Goal: Use online tool/utility: Use online tool/utility

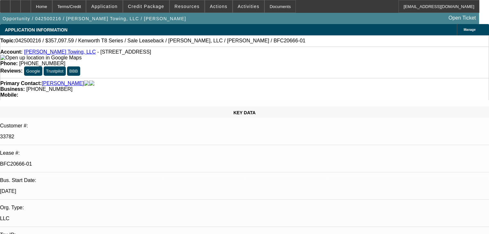
select select "0"
select select "2"
select select "0"
select select "6"
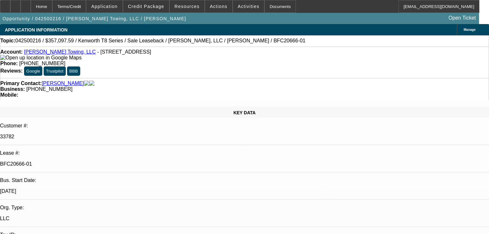
select select "0"
select select "2"
select select "0"
select select "6"
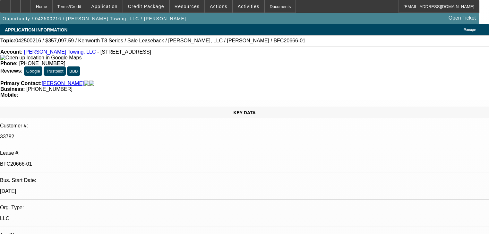
select select "0"
select select "2"
select select "0"
select select "6"
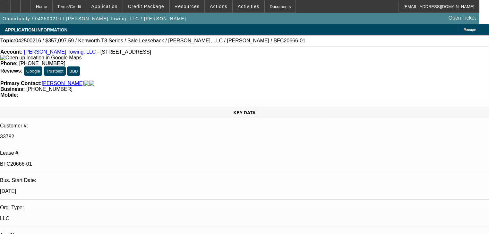
select select "0"
select select "2"
select select "0"
select select "6"
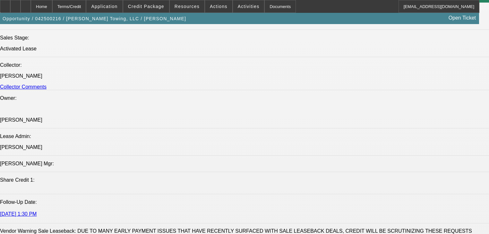
scroll to position [719, 0]
